Goal: Manage account settings

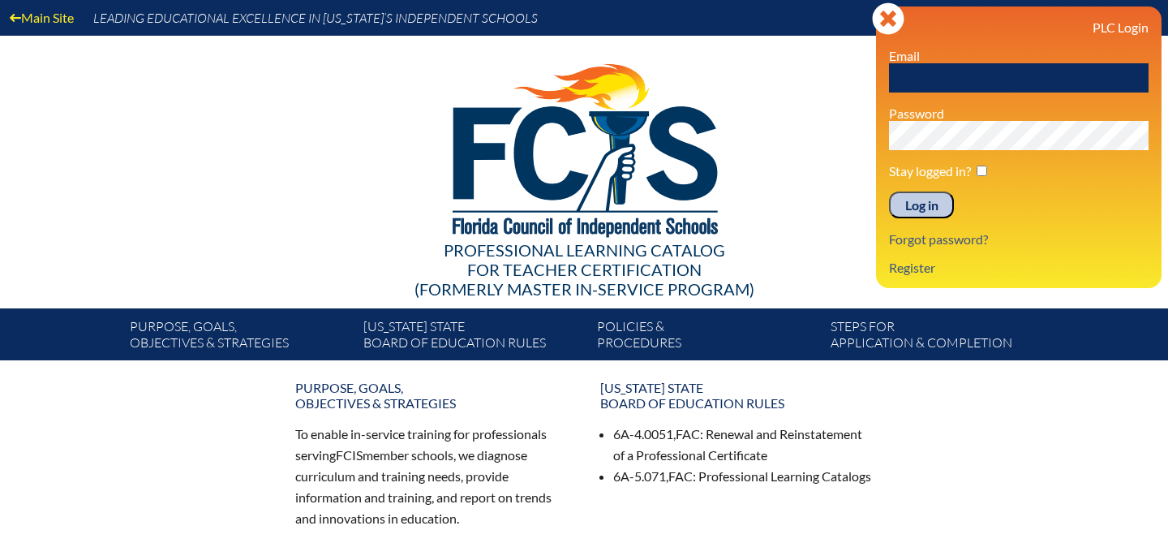
click at [994, 87] on input "text" at bounding box center [1019, 77] width 260 height 29
type input "[EMAIL_ADDRESS][DOMAIN_NAME]"
click at [985, 172] on input "checkbox" at bounding box center [982, 170] width 11 height 11
checkbox input "true"
click at [928, 213] on input "Log in" at bounding box center [921, 205] width 65 height 28
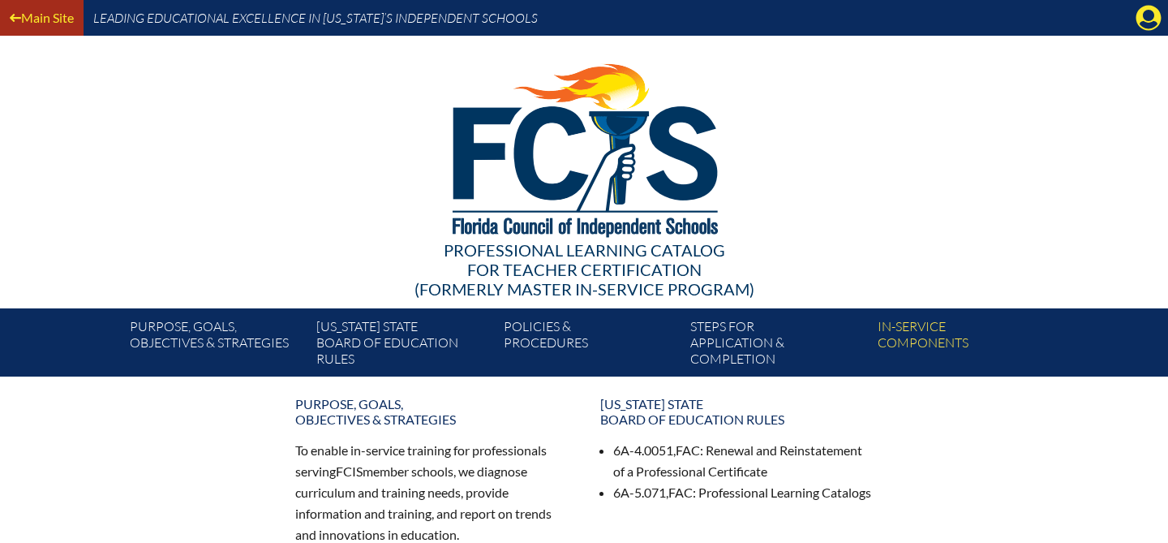
click at [57, 11] on link "Main Site" at bounding box center [41, 17] width 77 height 22
click at [1140, 27] on icon at bounding box center [1148, 18] width 25 height 25
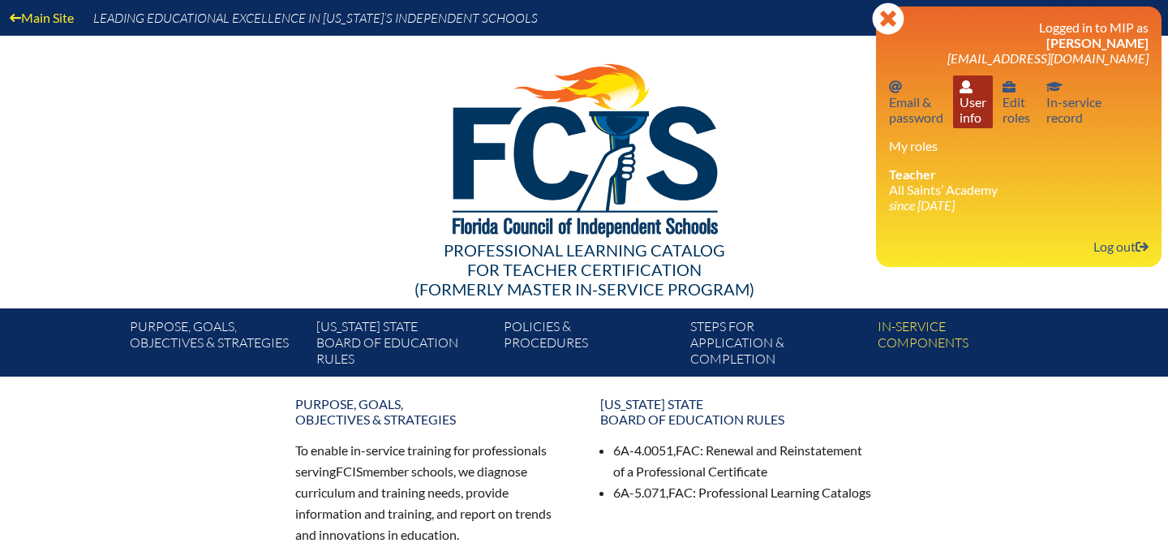
click at [978, 106] on link "User info User info" at bounding box center [973, 101] width 40 height 53
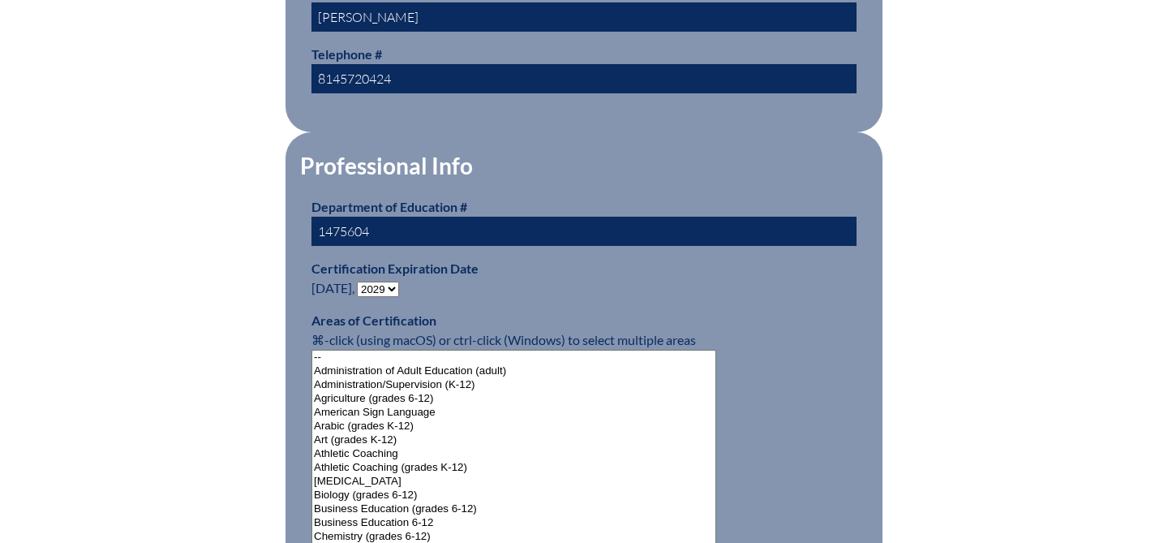
scroll to position [890, 0]
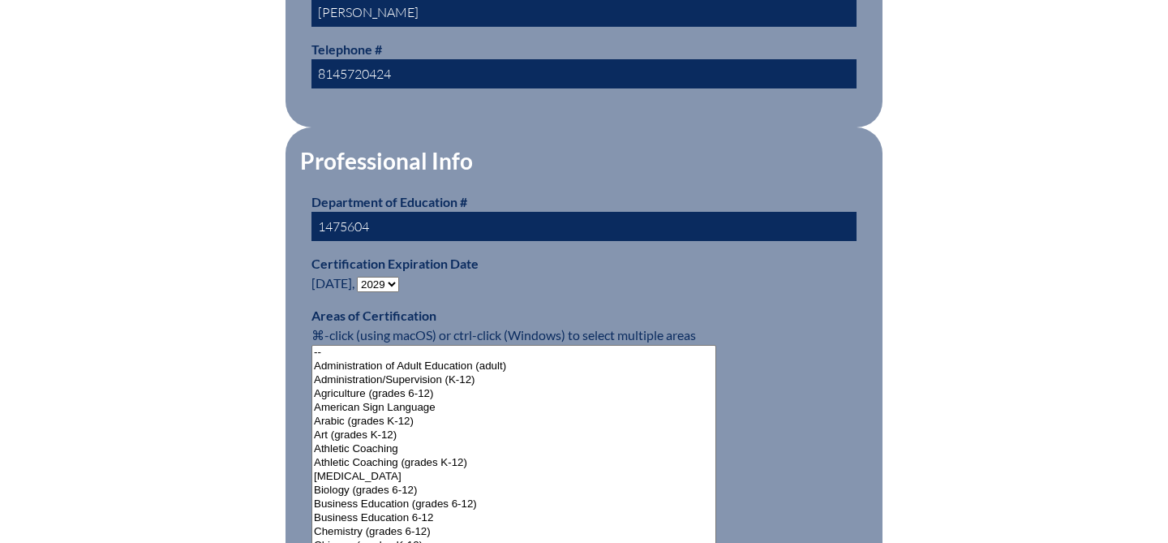
click at [391, 277] on select "- 2031 2030 2029 2028 2027 2026 2025 2024 2023 2022 2021 2020 2019 2018 2017 20…" at bounding box center [378, 284] width 42 height 15
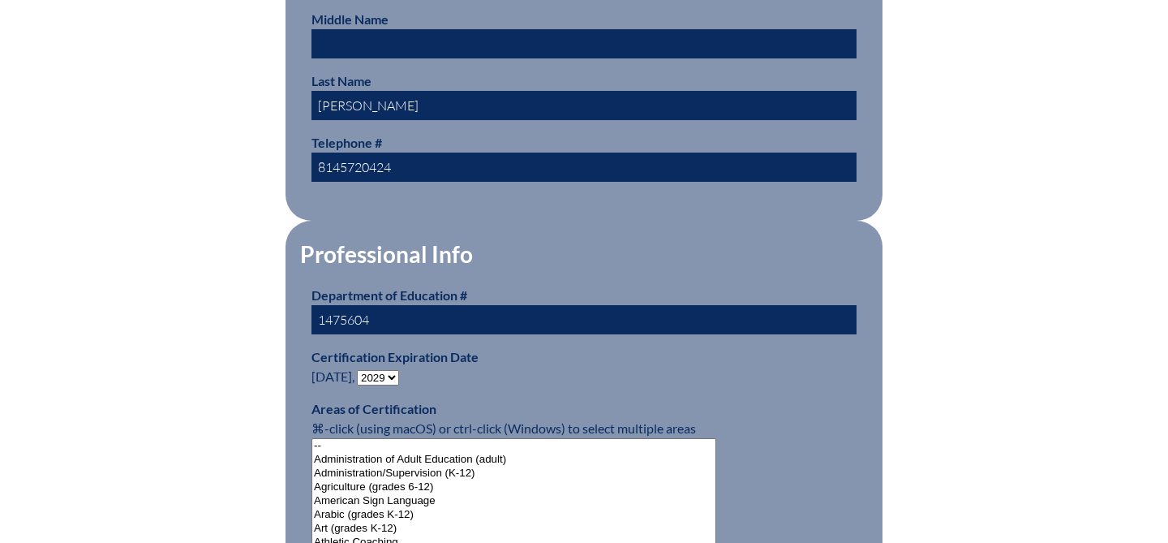
scroll to position [763, 0]
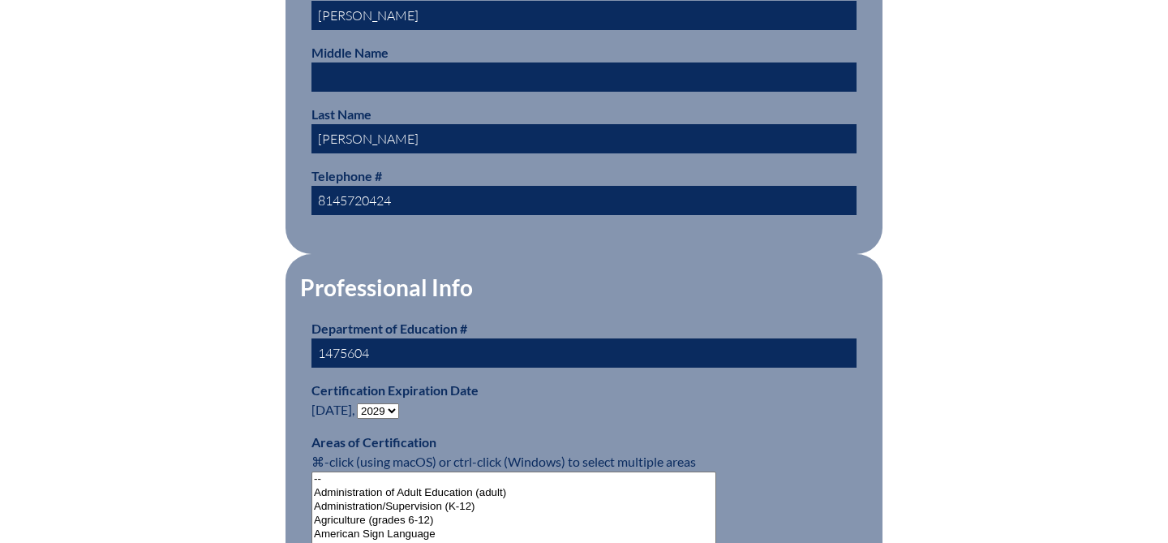
drag, startPoint x: 387, startPoint y: 347, endPoint x: 291, endPoint y: 346, distance: 95.7
